Goal: Find specific page/section: Find specific page/section

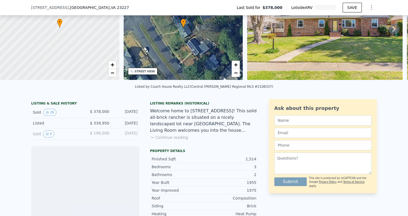
scroll to position [53, 0]
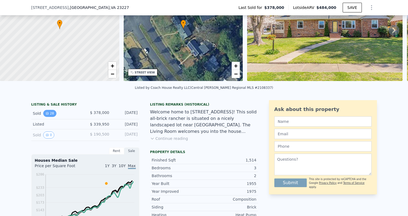
click at [49, 113] on button "28" at bounding box center [49, 113] width 13 height 7
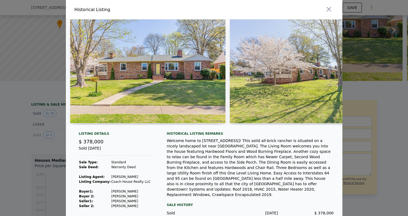
click at [192, 109] on img at bounding box center [147, 71] width 155 height 104
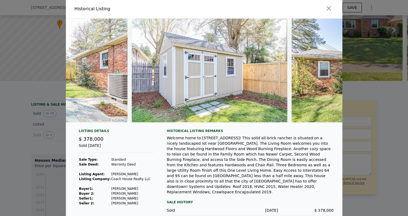
scroll to position [0, 4124]
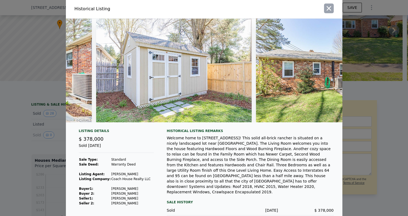
click at [330, 10] on icon "button" at bounding box center [328, 8] width 5 height 5
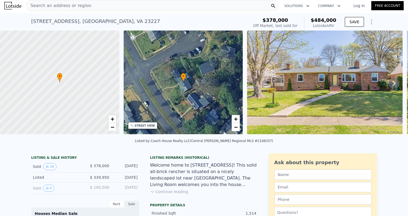
scroll to position [0, 0]
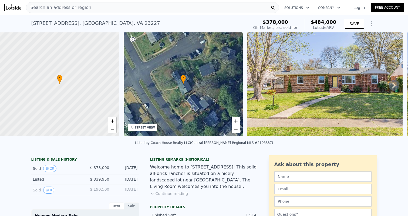
click at [47, 8] on span "Search an address or region" at bounding box center [58, 7] width 65 height 6
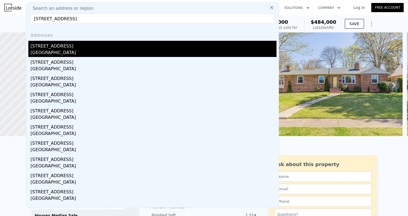
type input "[STREET_ADDRESS]"
click at [57, 51] on div "[GEOGRAPHIC_DATA]" at bounding box center [153, 53] width 246 height 8
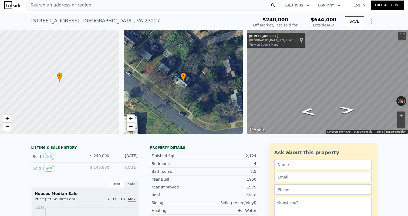
scroll to position [2, 0]
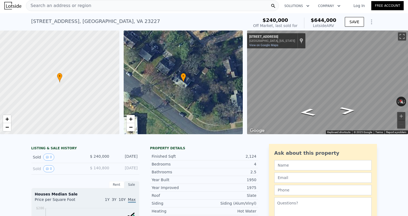
click at [52, 6] on span "Search an address or region" at bounding box center [58, 5] width 65 height 6
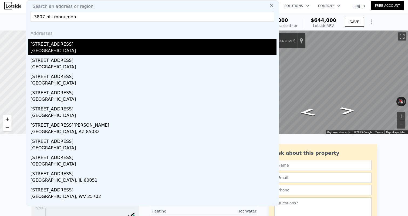
type input "3807 hill monumen"
click at [49, 46] on div "[STREET_ADDRESS]" at bounding box center [153, 43] width 246 height 9
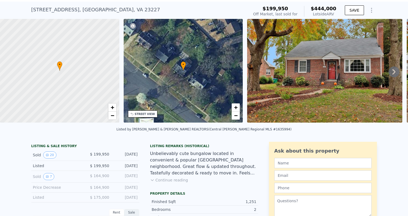
scroll to position [15, 0]
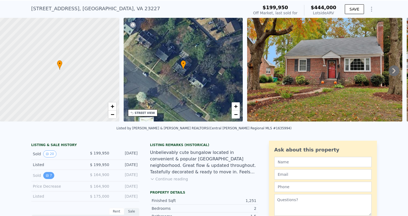
click at [46, 172] on button "7" at bounding box center [48, 175] width 11 height 7
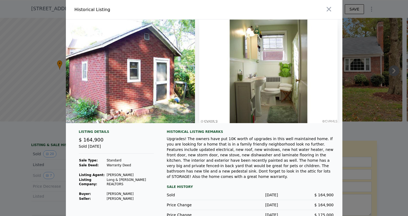
scroll to position [0, 729]
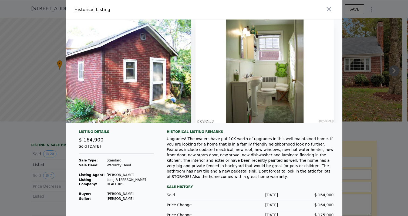
click at [6, 197] on div at bounding box center [204, 108] width 408 height 216
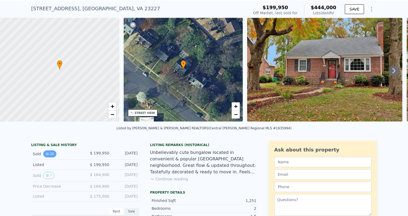
click at [45, 153] on button "20" at bounding box center [49, 153] width 13 height 7
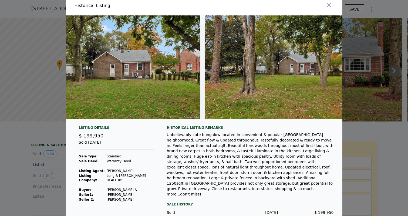
scroll to position [0, 2929]
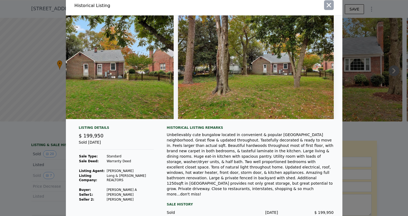
click at [328, 1] on icon "button" at bounding box center [329, 5] width 8 height 8
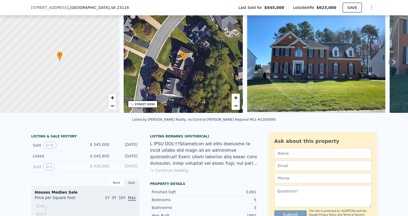
scroll to position [28, 0]
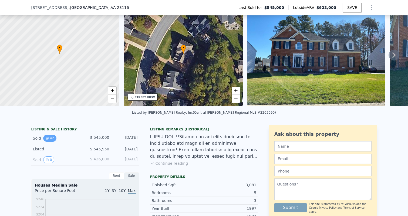
click at [49, 135] on button "42" at bounding box center [49, 138] width 13 height 7
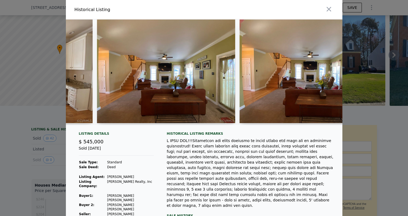
scroll to position [0, 2492]
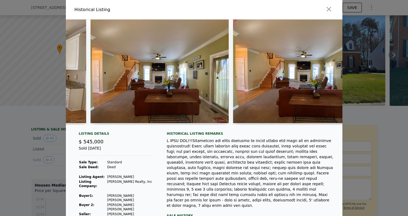
click at [171, 81] on img at bounding box center [159, 71] width 138 height 104
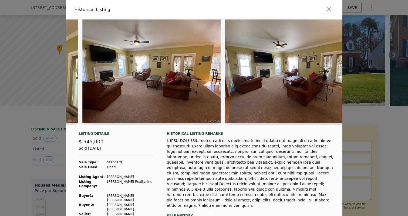
scroll to position [0, 2786]
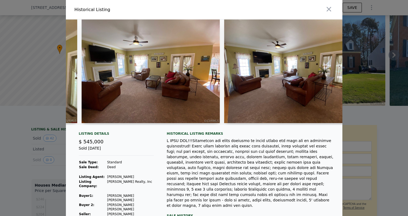
click at [142, 71] on img at bounding box center [150, 71] width 138 height 104
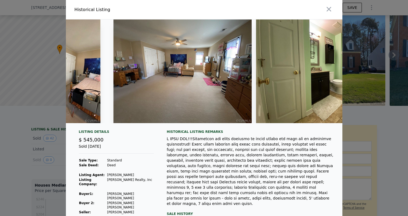
scroll to position [0, 5559]
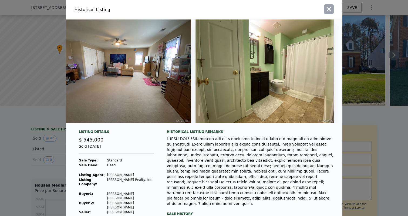
click at [327, 5] on button "button" at bounding box center [329, 9] width 10 height 10
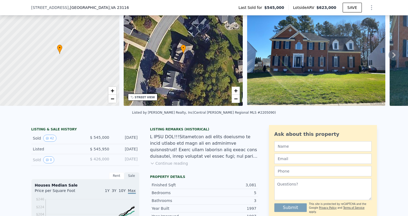
click at [119, 6] on div "8109 Perrincrest Pl , Mechanicsville , VA 23116 Last Sold for $545,000 Lotside …" at bounding box center [203, 7] width 345 height 15
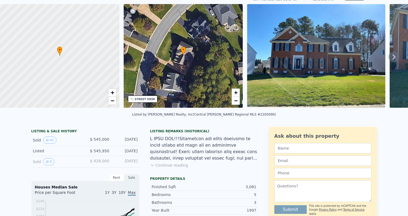
scroll to position [0, 0]
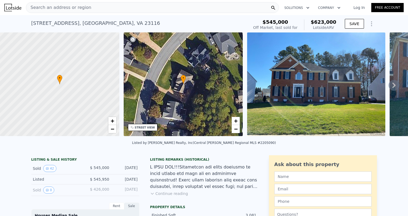
click at [112, 11] on div "Search an address or region" at bounding box center [152, 7] width 253 height 11
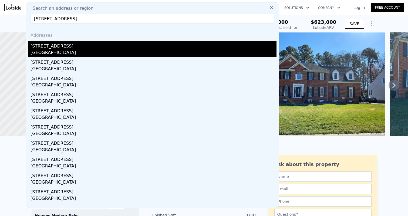
type input "3907 Monument Ave Richmond, VA 23230"
click at [69, 46] on div "3907 Monument Ave" at bounding box center [153, 45] width 246 height 9
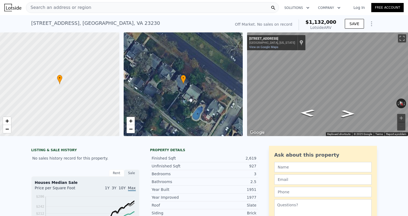
click at [71, 9] on span "Search an address or region" at bounding box center [58, 7] width 65 height 6
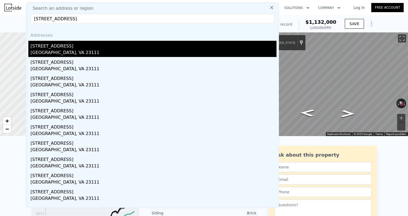
type input "7404 Ford Ave Mechanicsville, VA 23111"
click at [87, 53] on div "Mechanicsville, VA 23111" at bounding box center [153, 53] width 246 height 8
